Goal: Find specific page/section: Find specific page/section

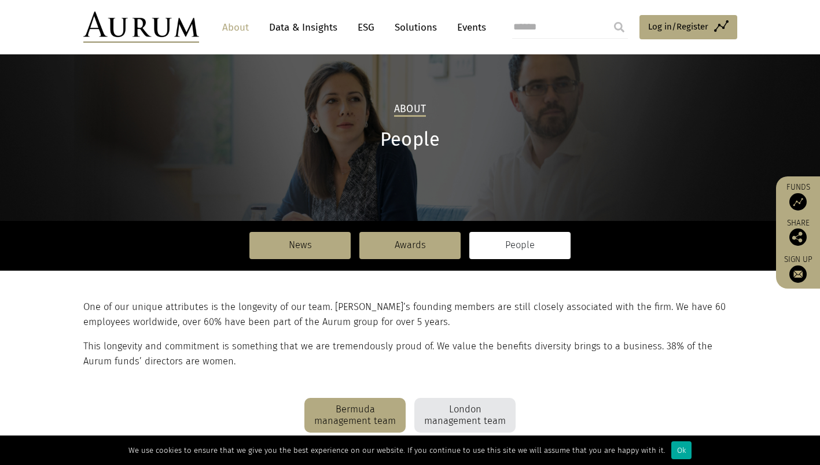
scroll to position [33, 0]
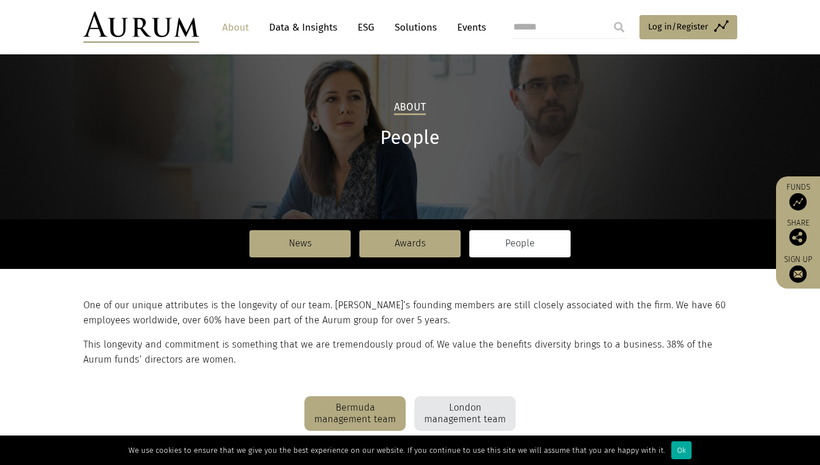
click at [533, 254] on link "People" at bounding box center [519, 243] width 101 height 27
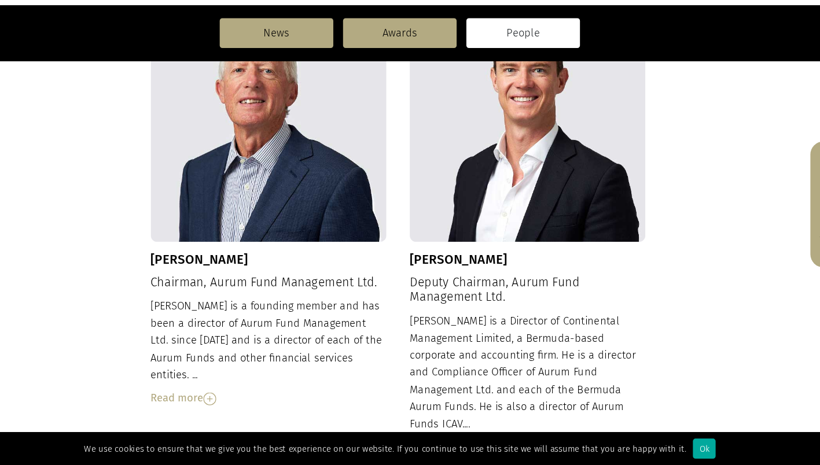
scroll to position [423, 0]
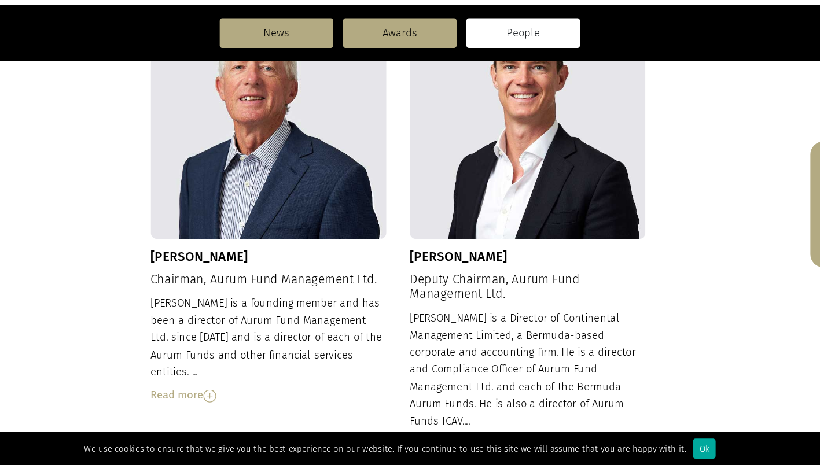
click at [469, 442] on img at bounding box center [472, 448] width 12 height 12
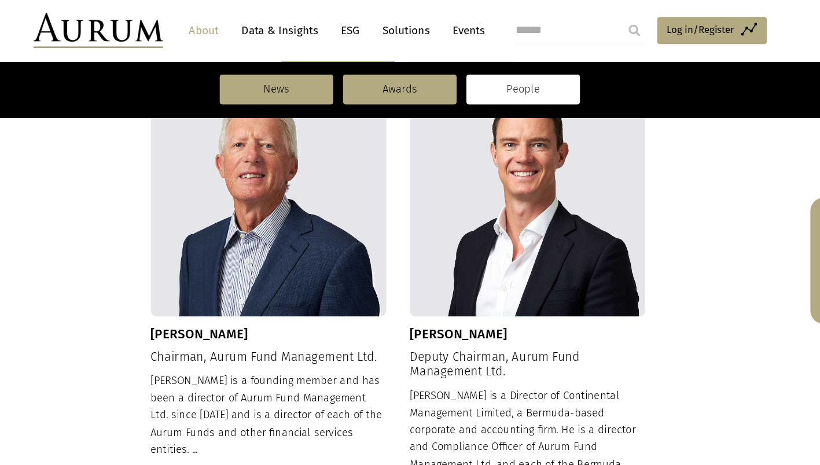
scroll to position [402, 0]
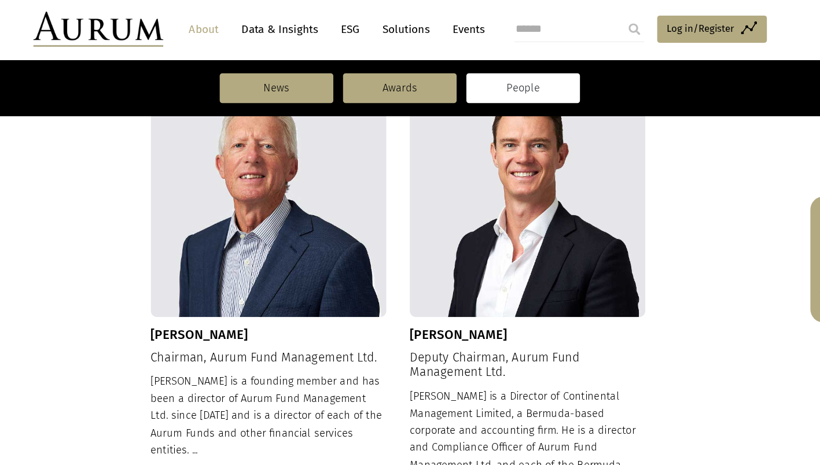
click at [556, 91] on link "People" at bounding box center [519, 80] width 101 height 27
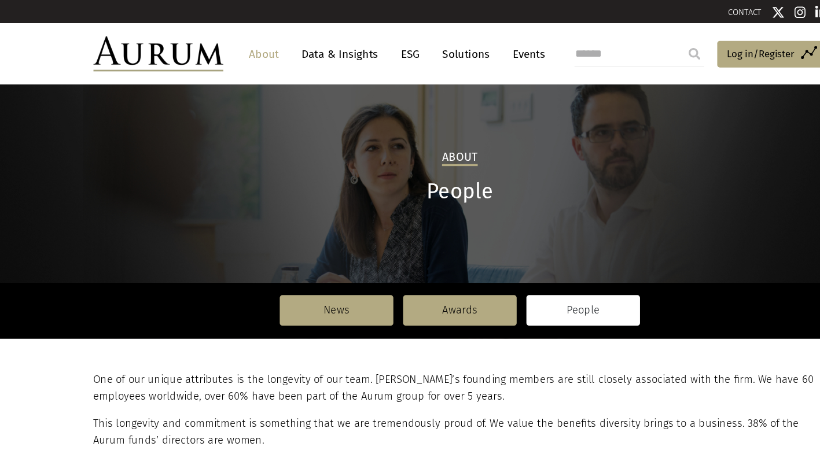
click at [563, 280] on link "People" at bounding box center [519, 276] width 101 height 27
click at [559, 275] on link "People" at bounding box center [519, 276] width 101 height 27
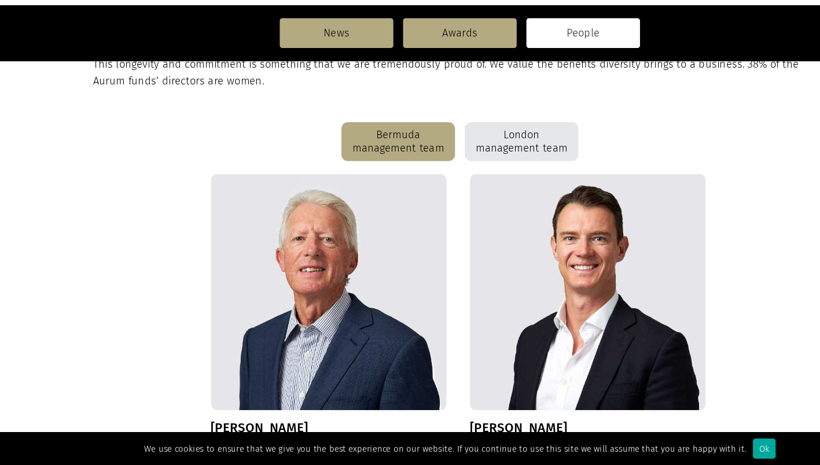
scroll to position [270, 0]
